Goal: Task Accomplishment & Management: Use online tool/utility

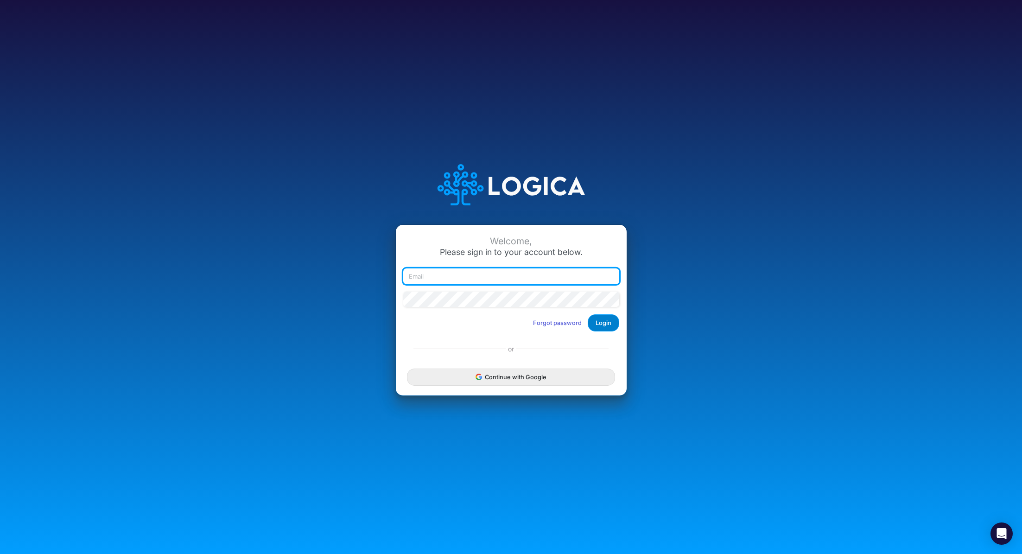
type input "[PERSON_NAME][EMAIL_ADDRESS][PERSON_NAME][DOMAIN_NAME]"
click at [601, 323] on button "Login" at bounding box center [604, 322] width 32 height 17
